Goal: Task Accomplishment & Management: Use online tool/utility

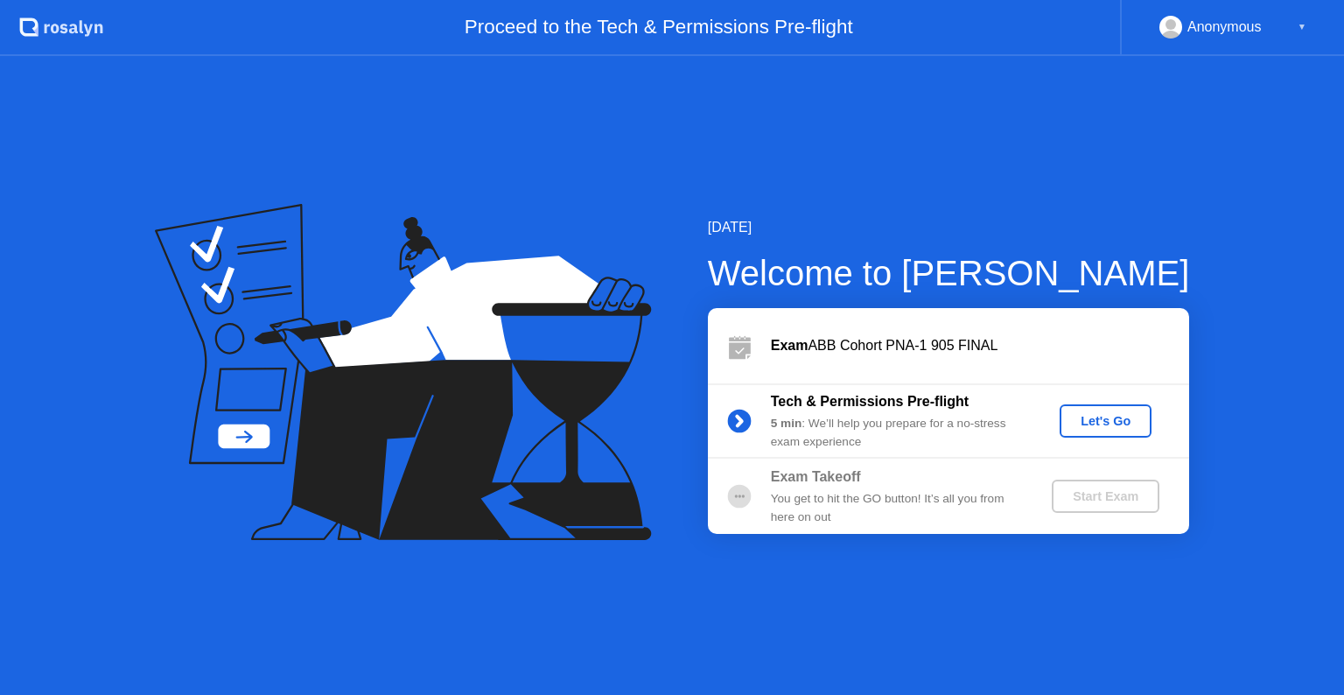
click at [1110, 431] on button "Let's Go" at bounding box center [1106, 420] width 92 height 33
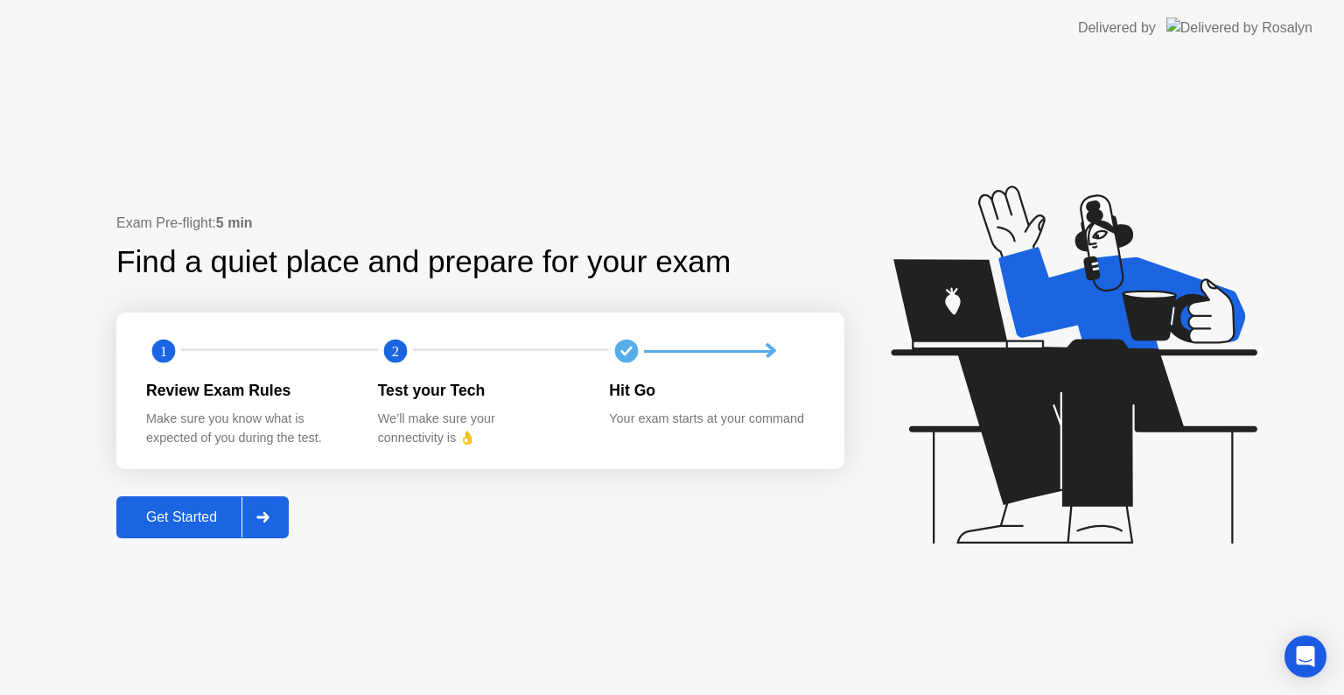
click at [246, 515] on div at bounding box center [263, 517] width 42 height 40
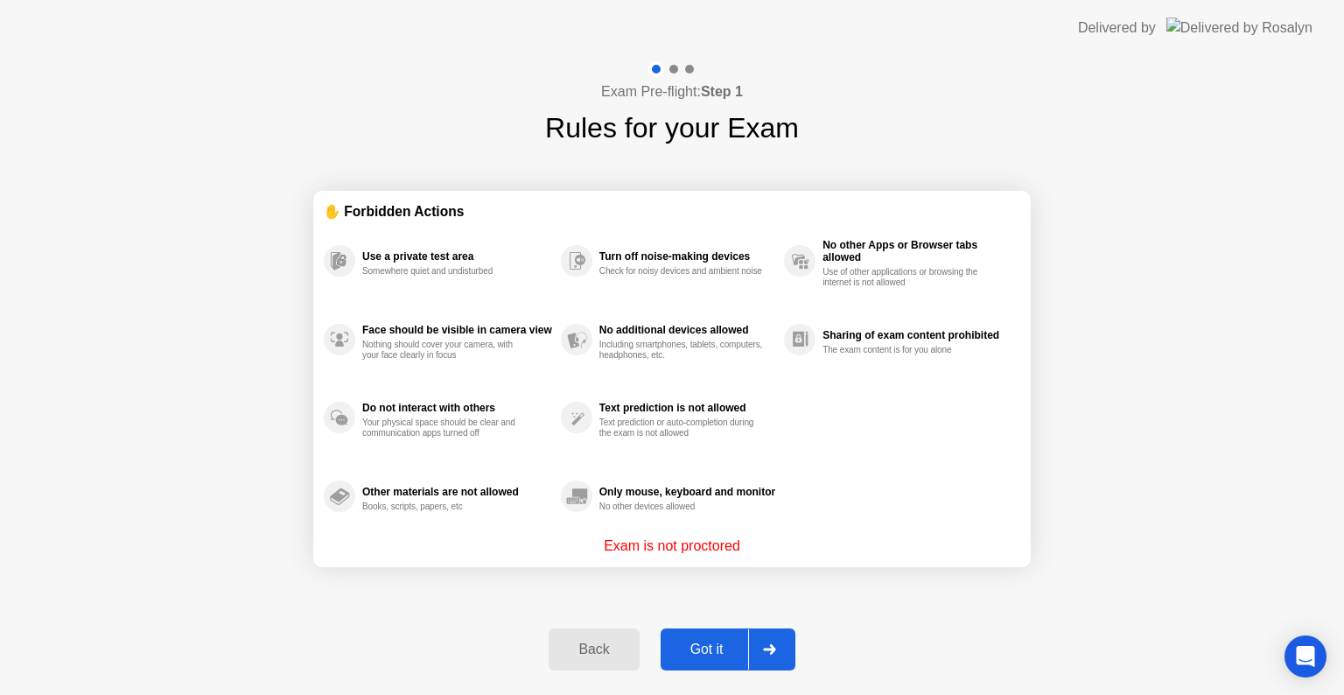
click at [753, 651] on div at bounding box center [769, 649] width 42 height 40
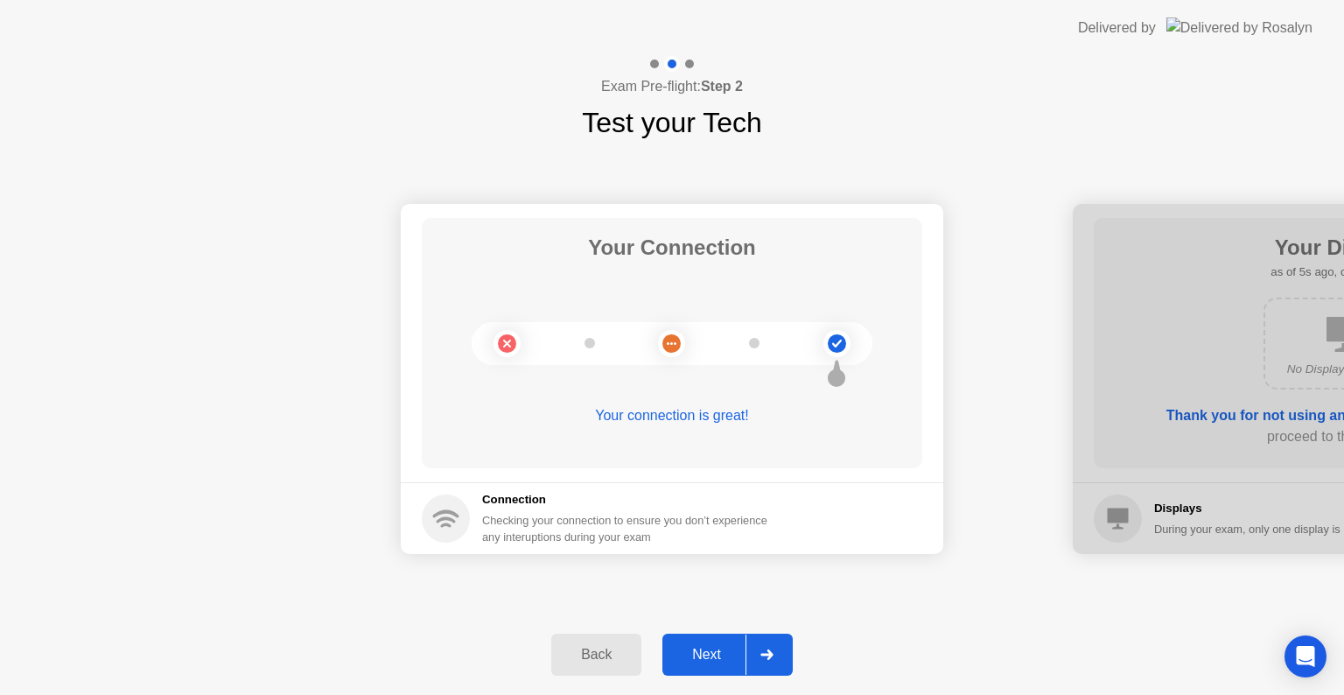
click at [739, 655] on div "Next" at bounding box center [707, 655] width 78 height 16
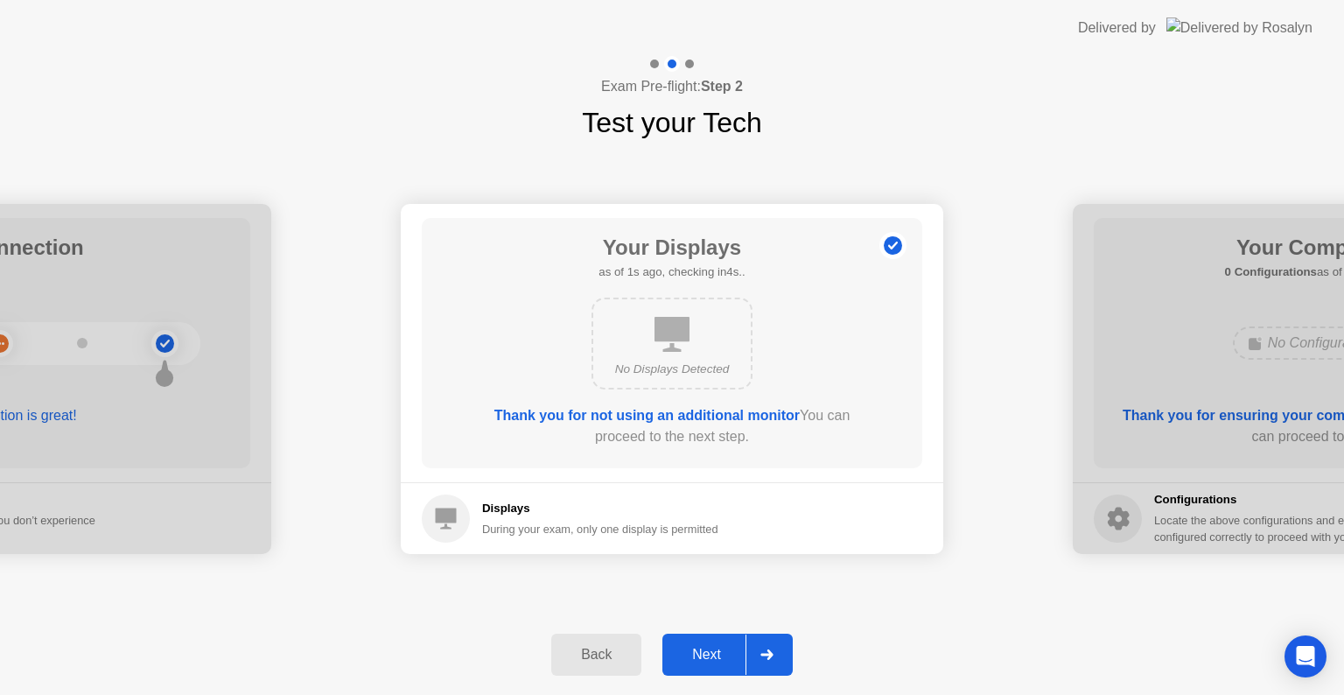
click at [739, 655] on div "Next" at bounding box center [707, 655] width 78 height 16
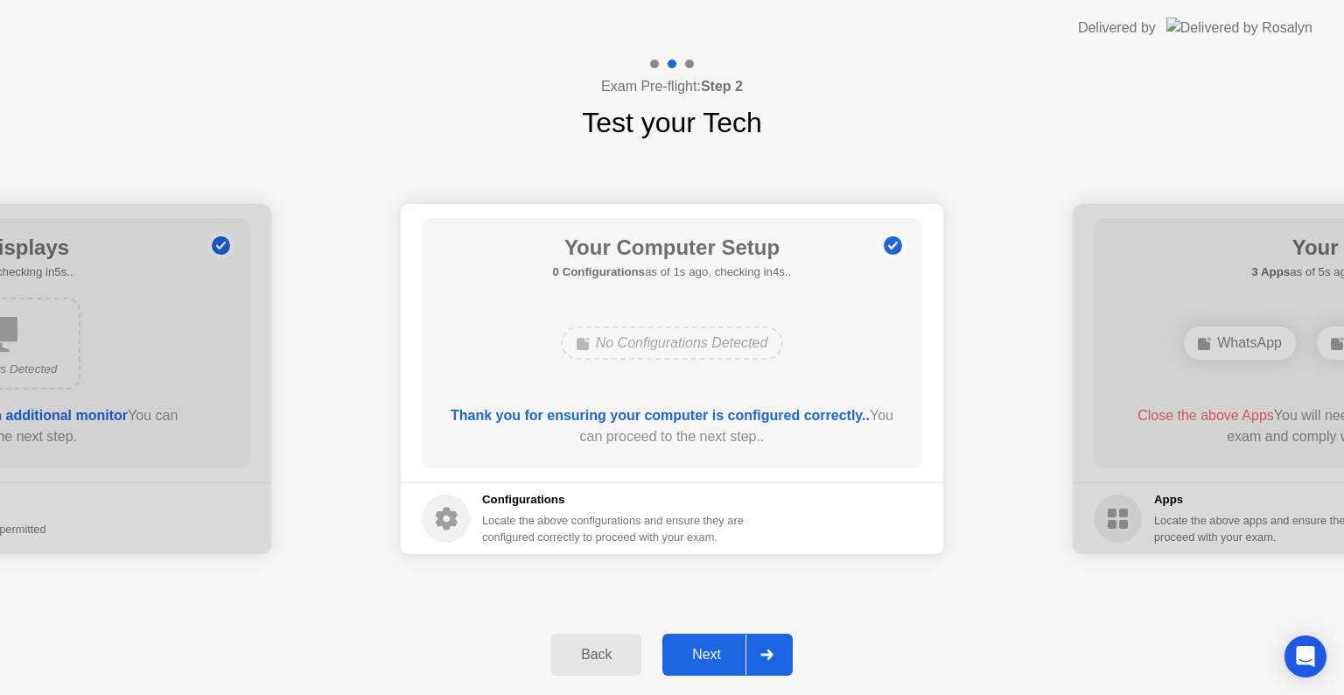
click at [746, 647] on div at bounding box center [767, 654] width 42 height 40
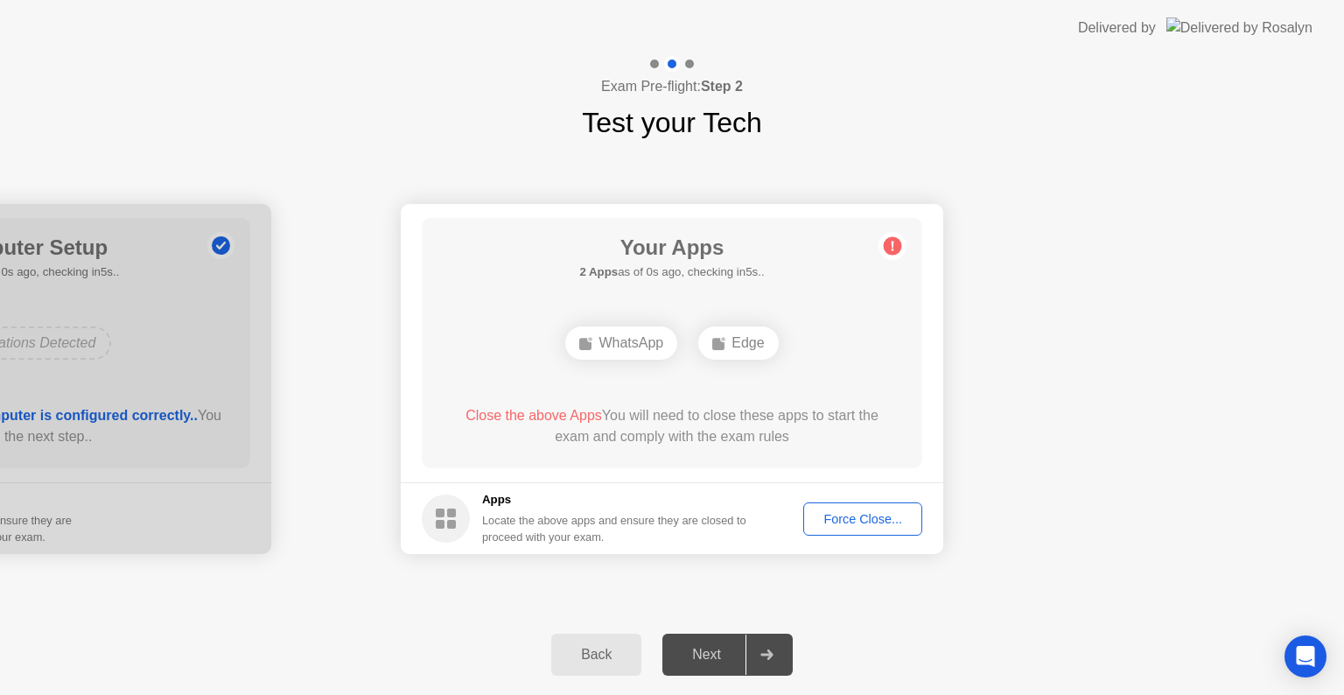
click at [845, 514] on div "Force Close..." at bounding box center [862, 519] width 107 height 14
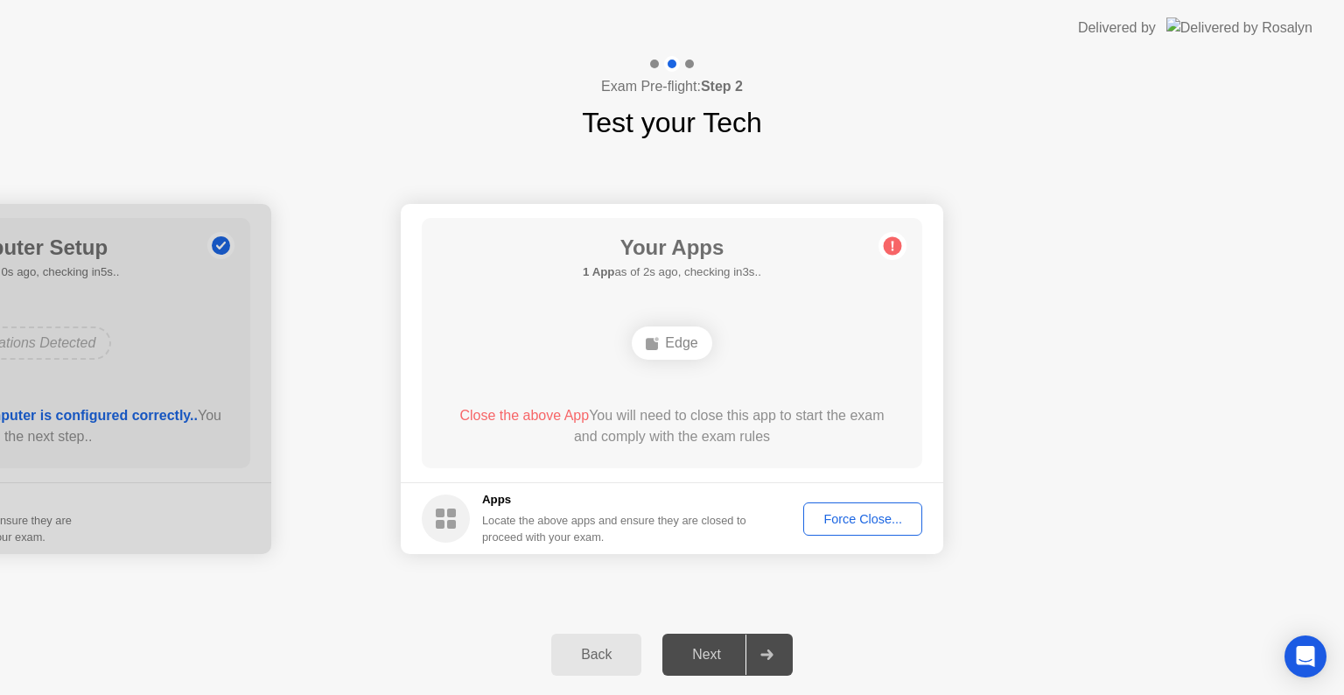
click at [823, 522] on div "Force Close..." at bounding box center [862, 519] width 107 height 14
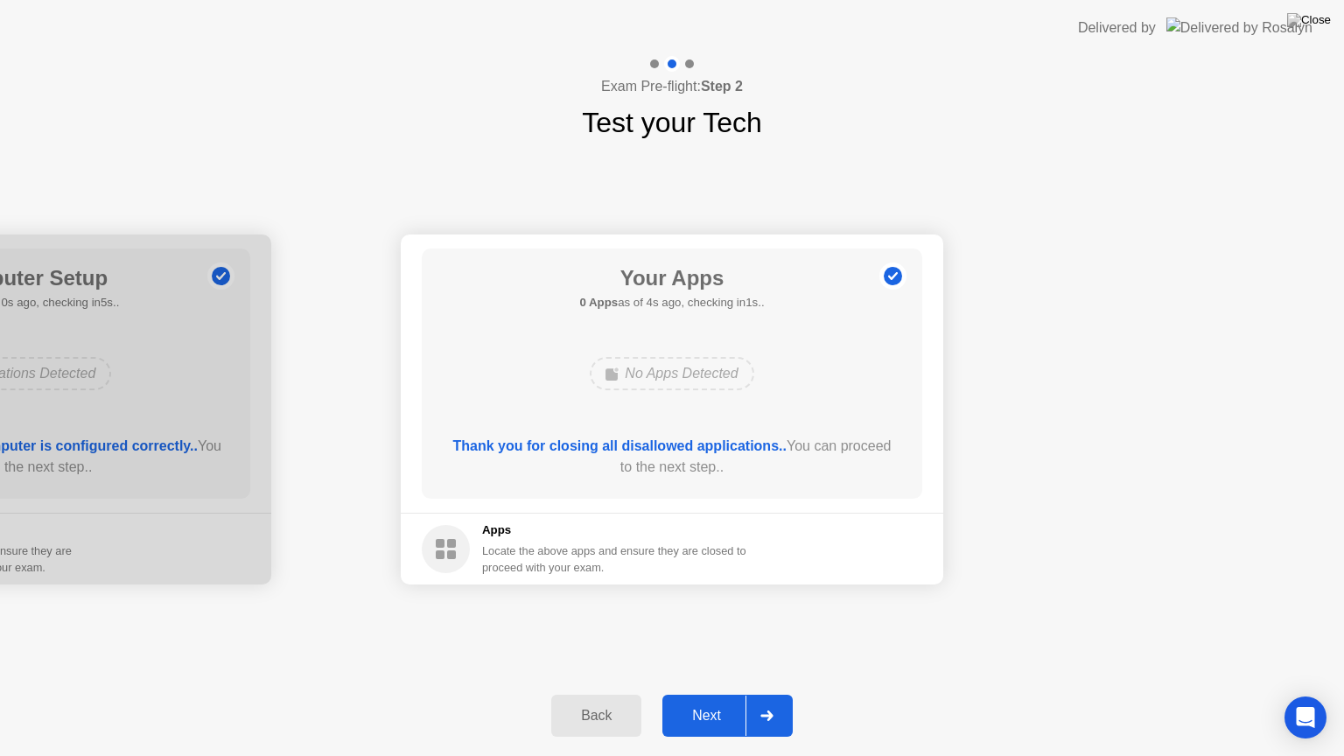
click at [742, 694] on div "Next" at bounding box center [707, 716] width 78 height 16
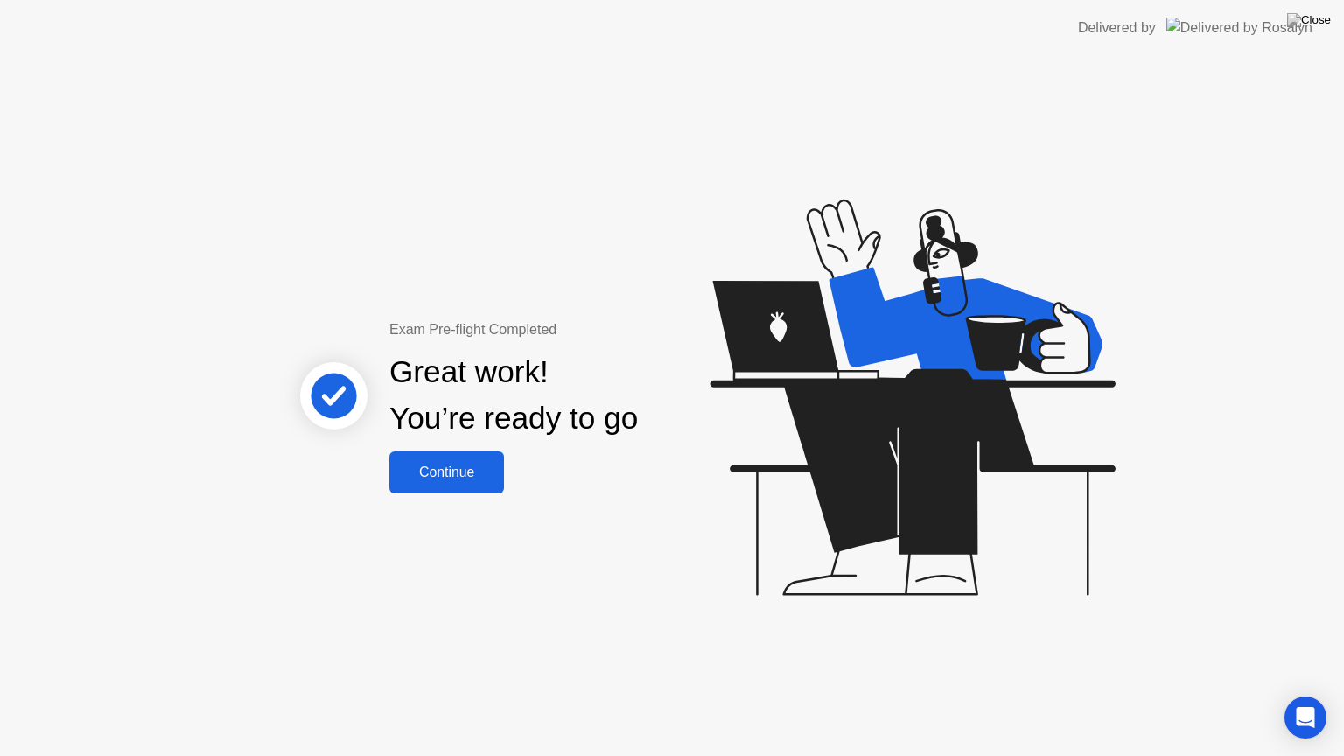
click at [477, 478] on div "Continue" at bounding box center [447, 473] width 104 height 16
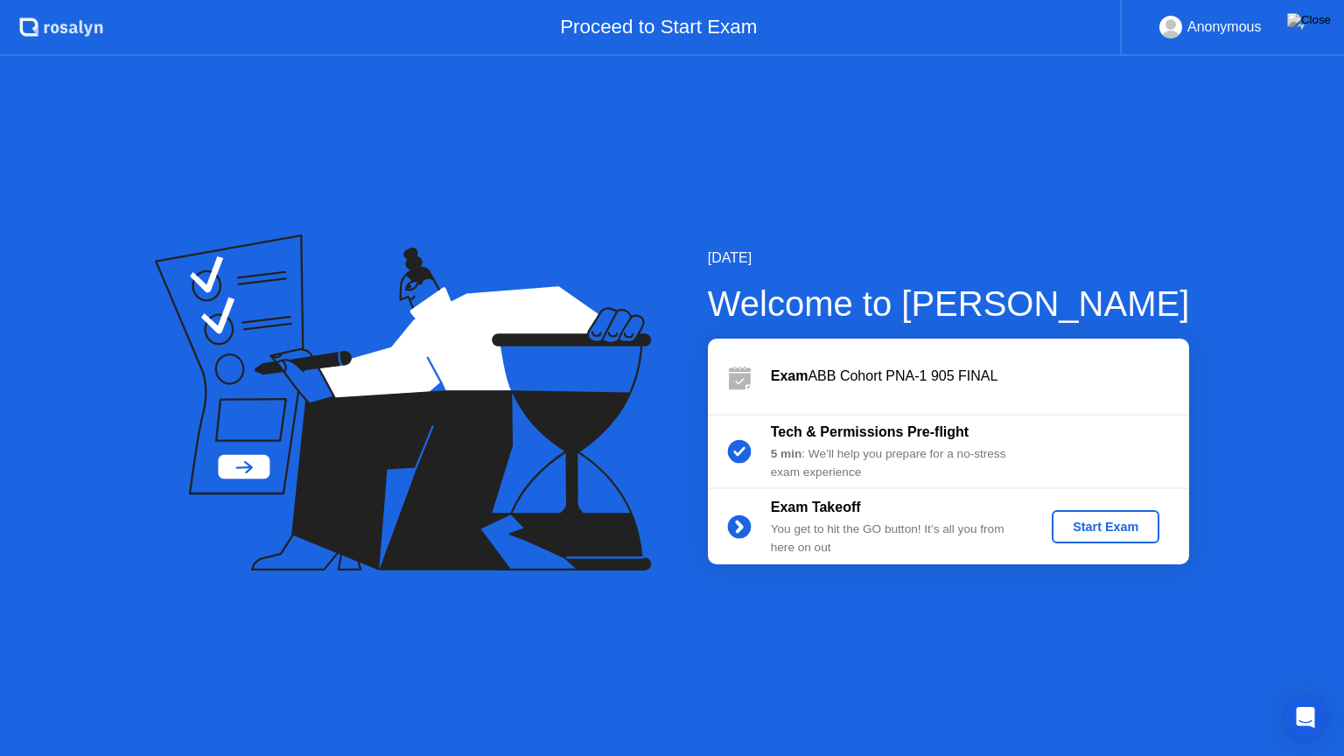
click at [1064, 532] on div "Start Exam" at bounding box center [1106, 527] width 94 height 14
